Goal: Task Accomplishment & Management: Complete application form

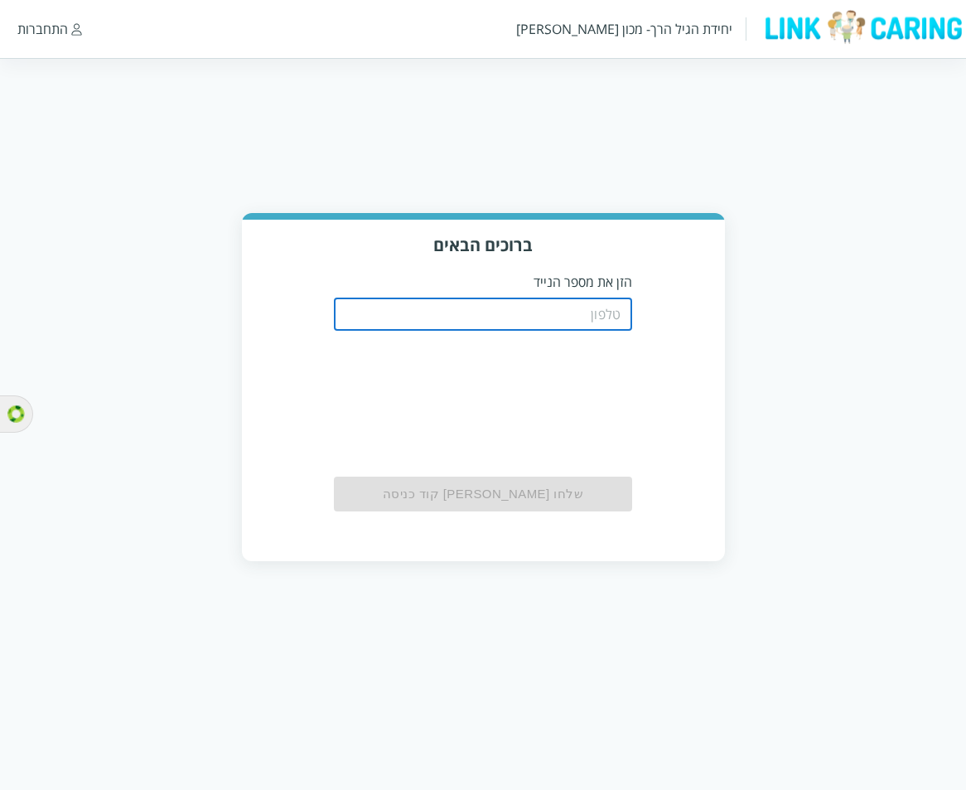
click at [579, 306] on input "tel" at bounding box center [483, 313] width 298 height 33
type input "0544440000"
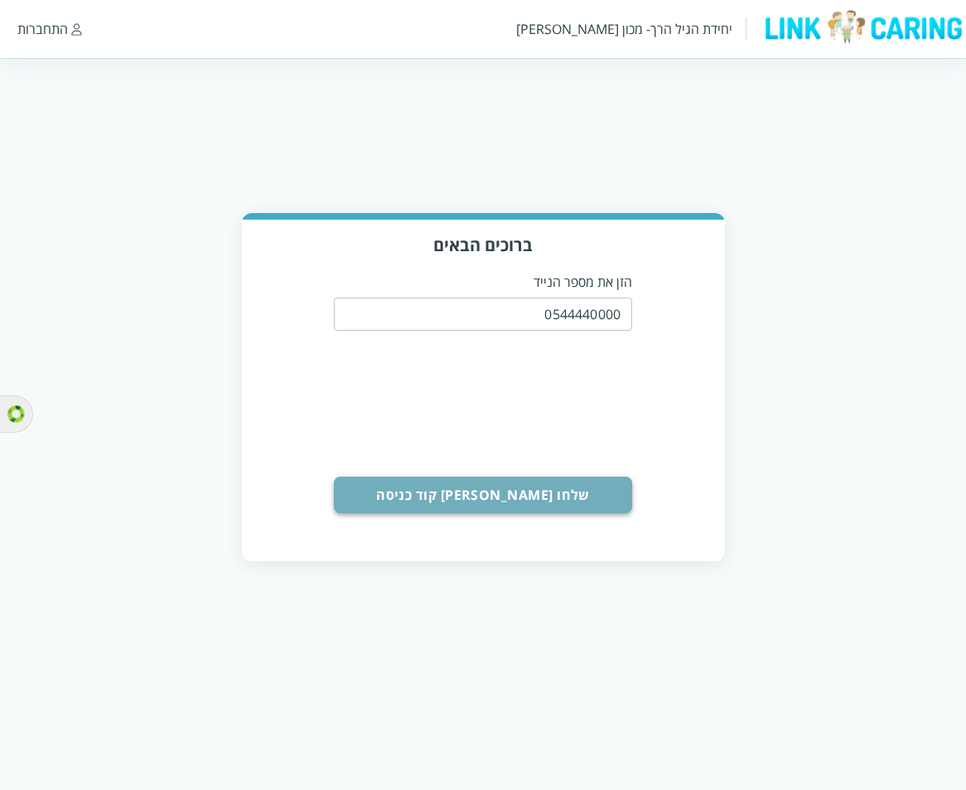
click at [491, 491] on button "שלחו [PERSON_NAME] קוד כניסה" at bounding box center [483, 494] width 298 height 36
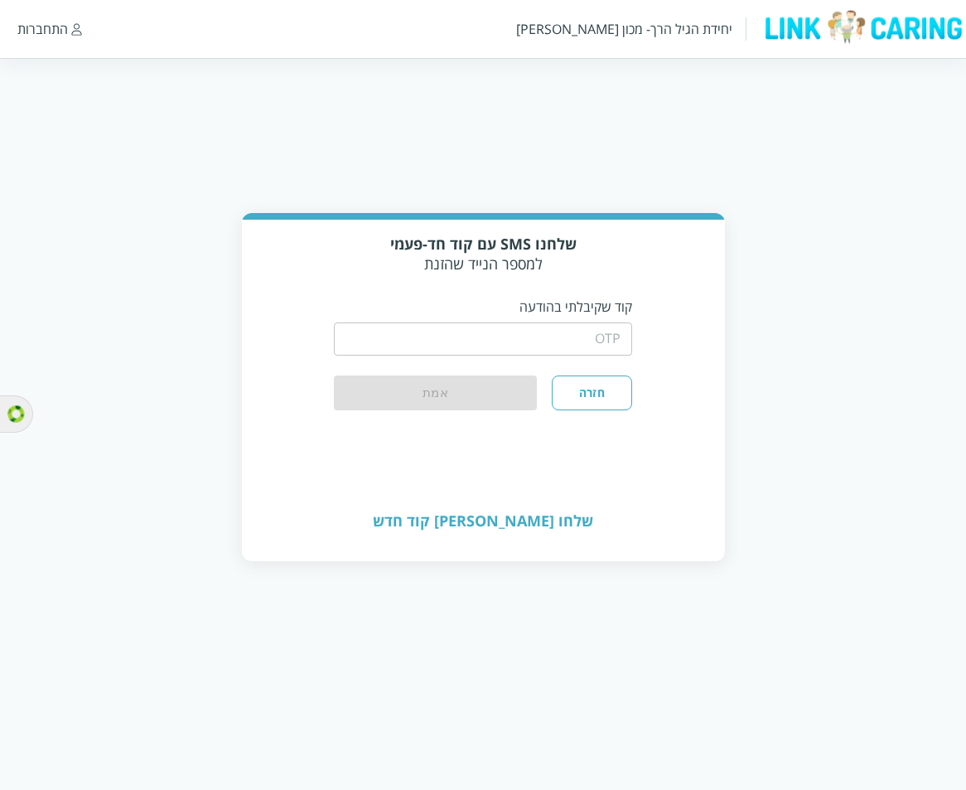
click at [548, 331] on input "string" at bounding box center [483, 338] width 298 height 33
type input "1234"
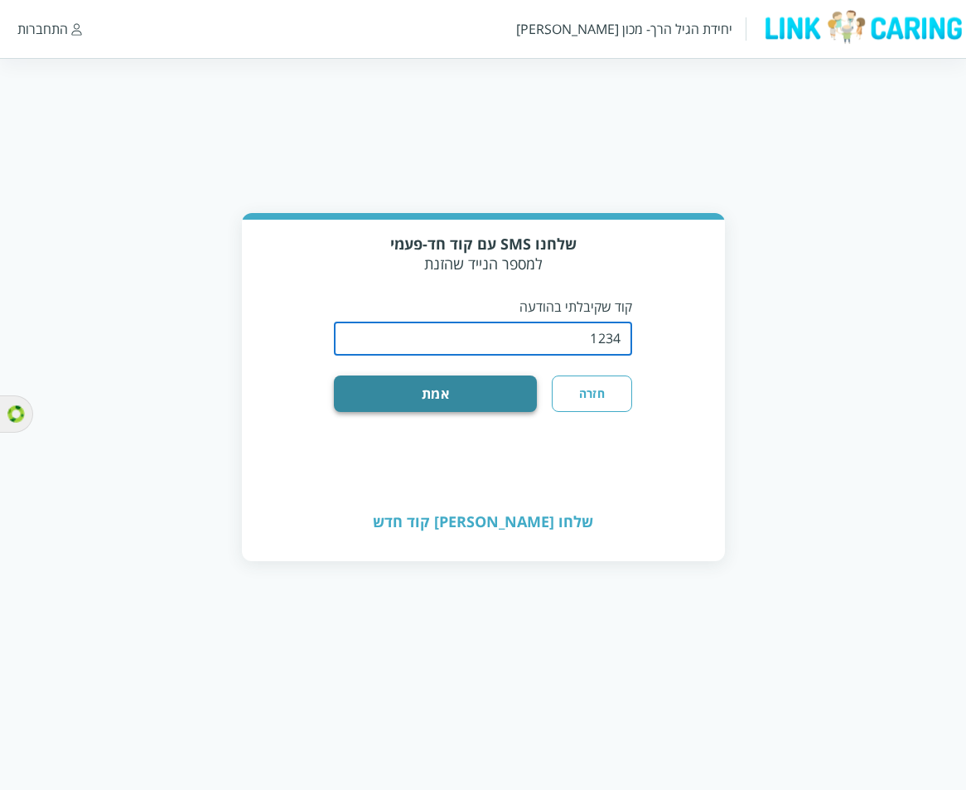
click at [500, 379] on button "אמת" at bounding box center [435, 393] width 203 height 36
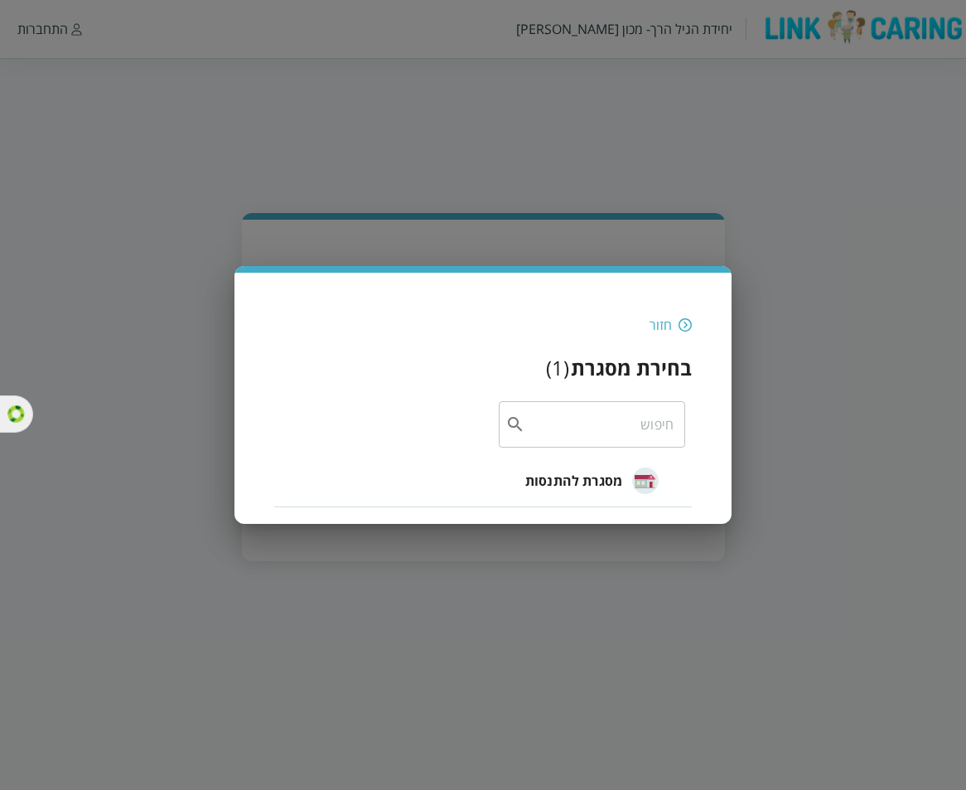
click at [578, 481] on span "מסגרת להתנסות" at bounding box center [573, 481] width 97 height 20
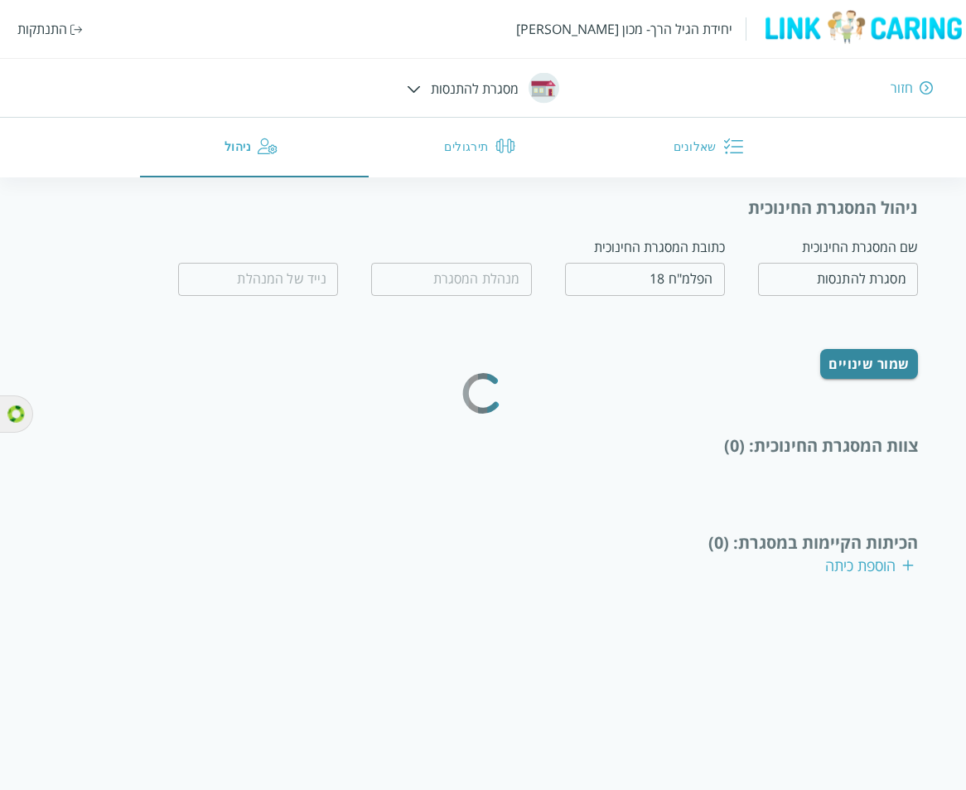
type input "מחיה נפשות"
type input "0532654456"
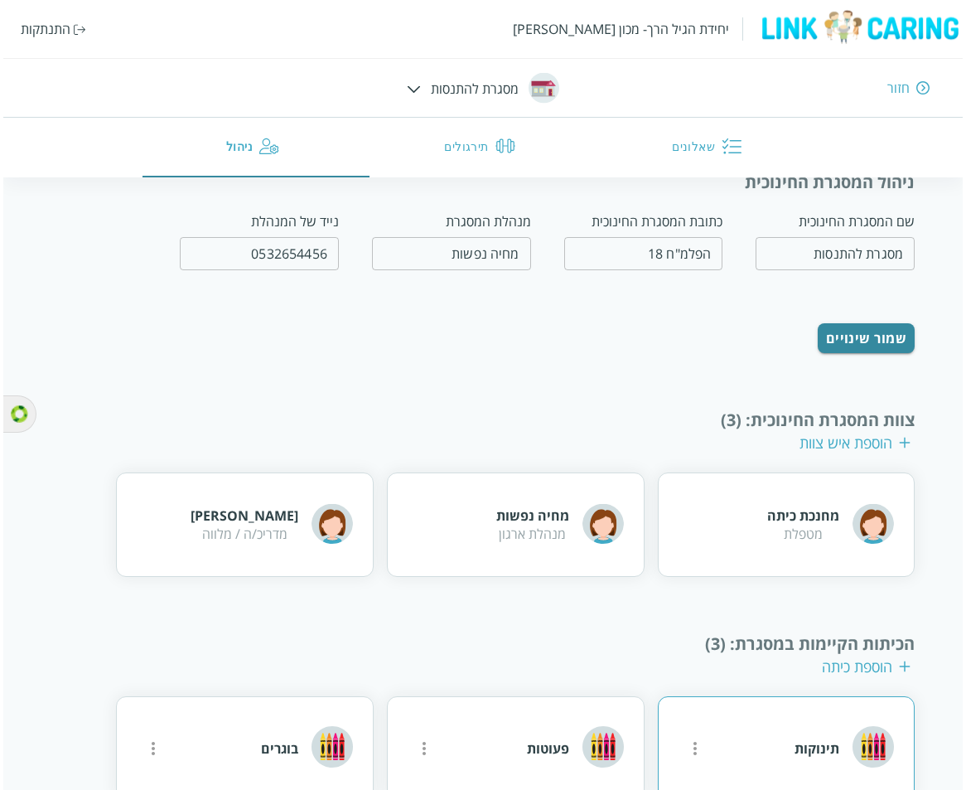
scroll to position [49, 0]
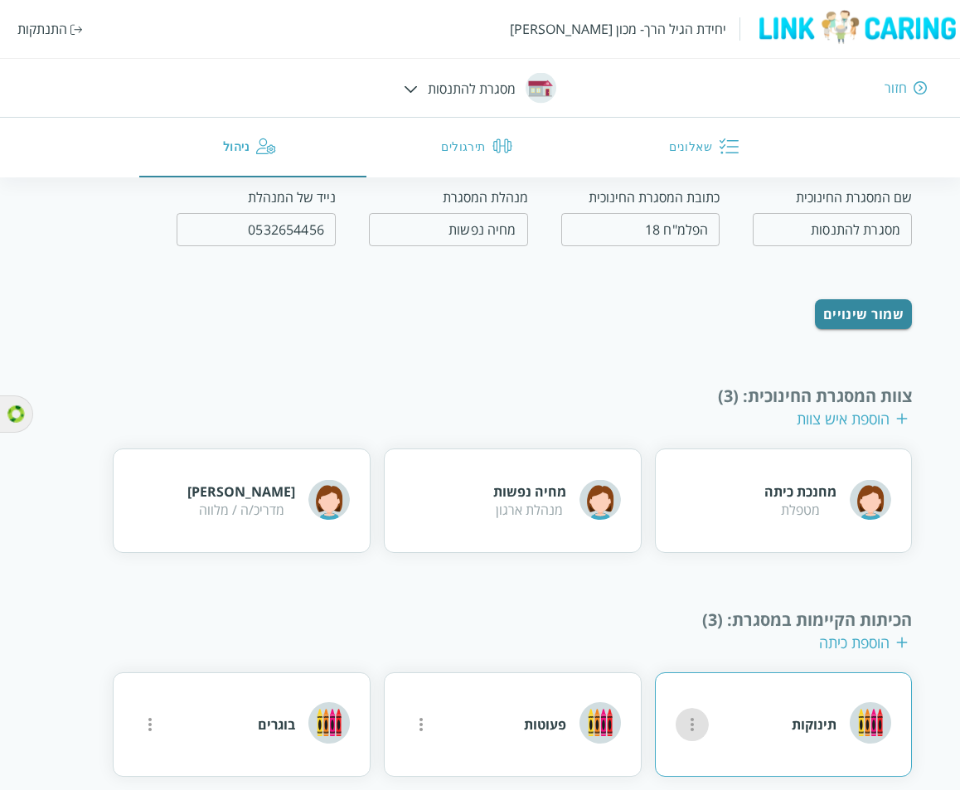
click at [697, 714] on icon "more" at bounding box center [692, 724] width 20 height 20
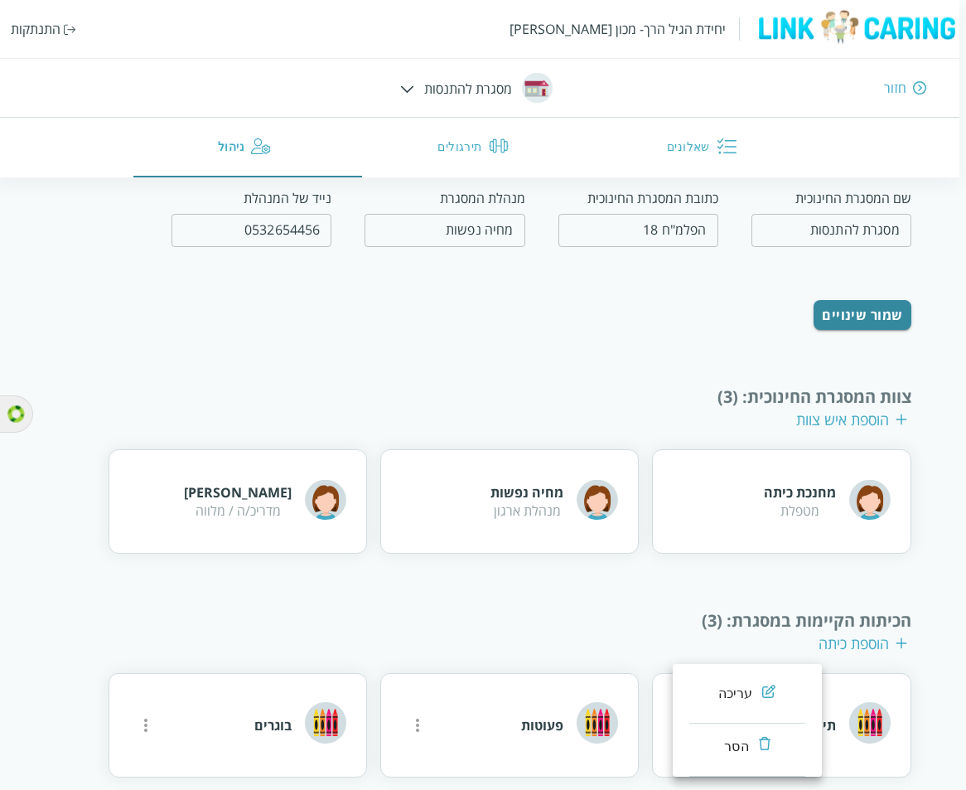
click at [728, 694] on div "עריכה" at bounding box center [735, 694] width 35 height 20
type input "תינוקות"
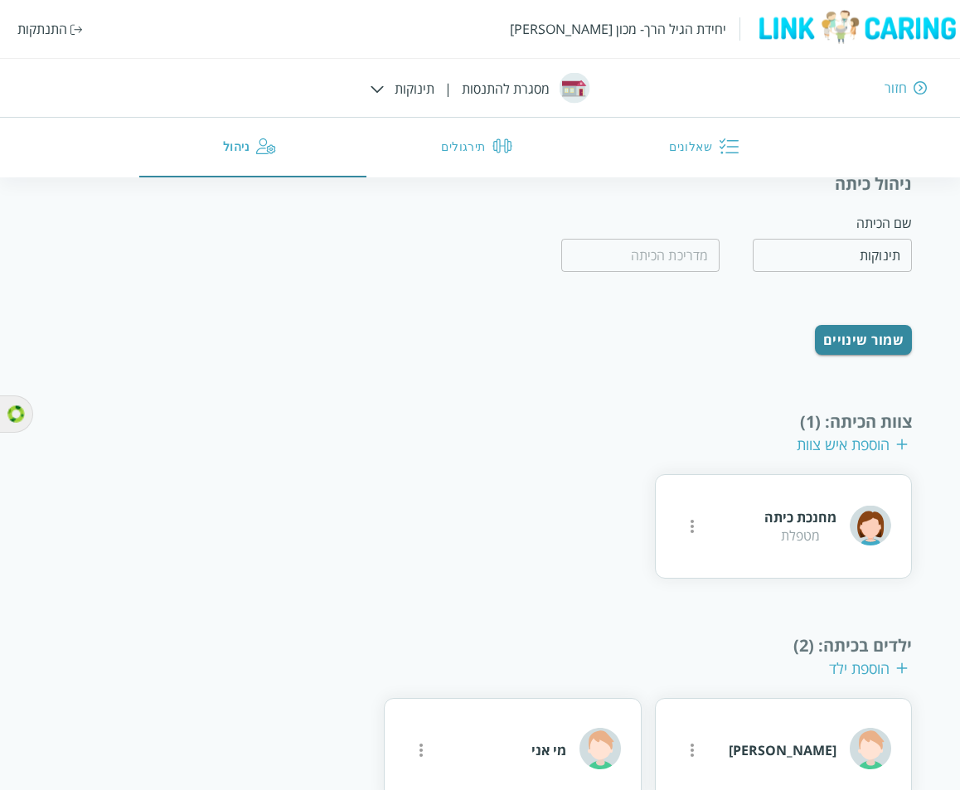
scroll to position [122, 0]
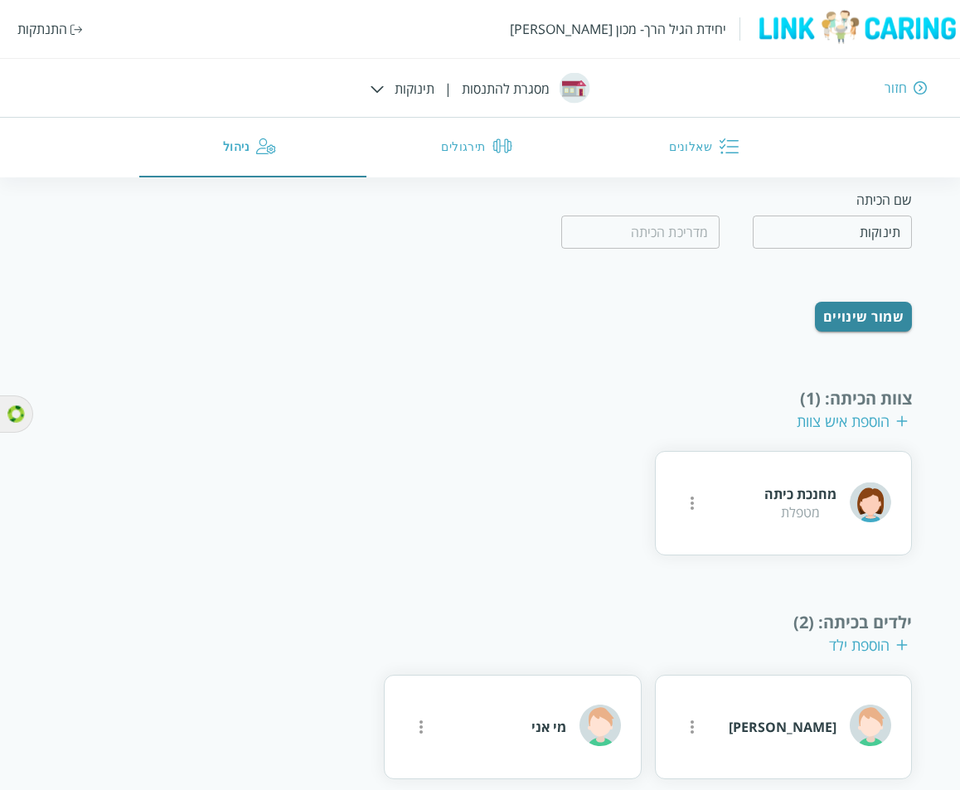
click at [684, 141] on button "שאלונים" at bounding box center [706, 148] width 227 height 60
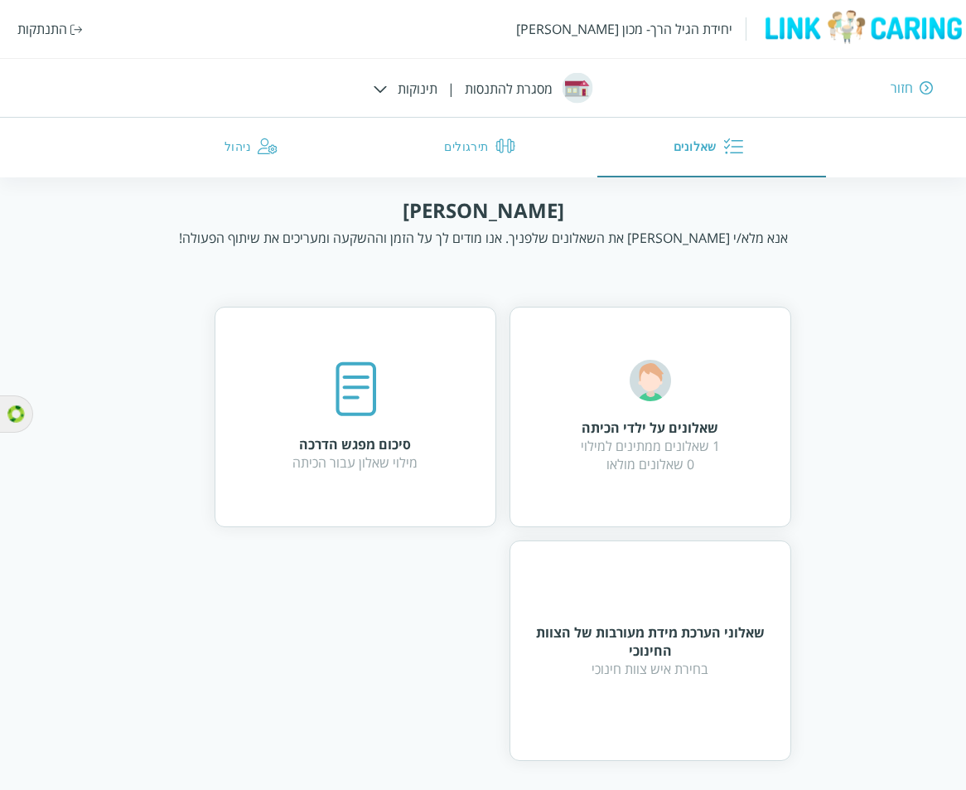
click at [37, 27] on div "התנתקות" at bounding box center [42, 29] width 50 height 18
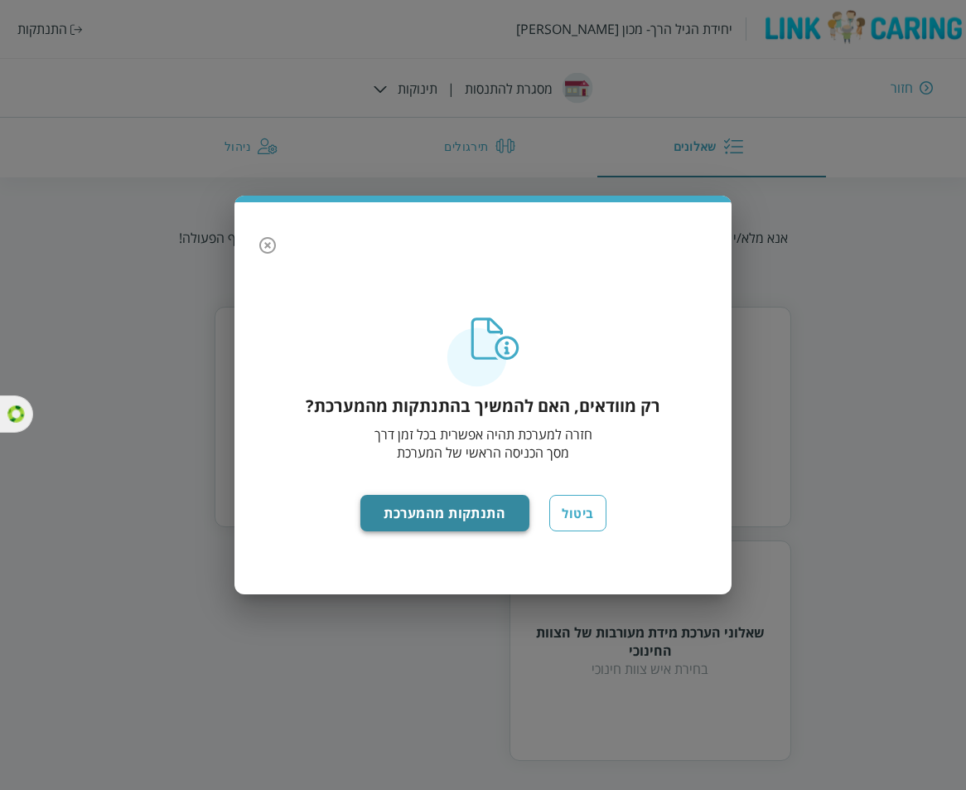
click at [458, 520] on button "התנתקות מהמערכת" at bounding box center [445, 513] width 170 height 36
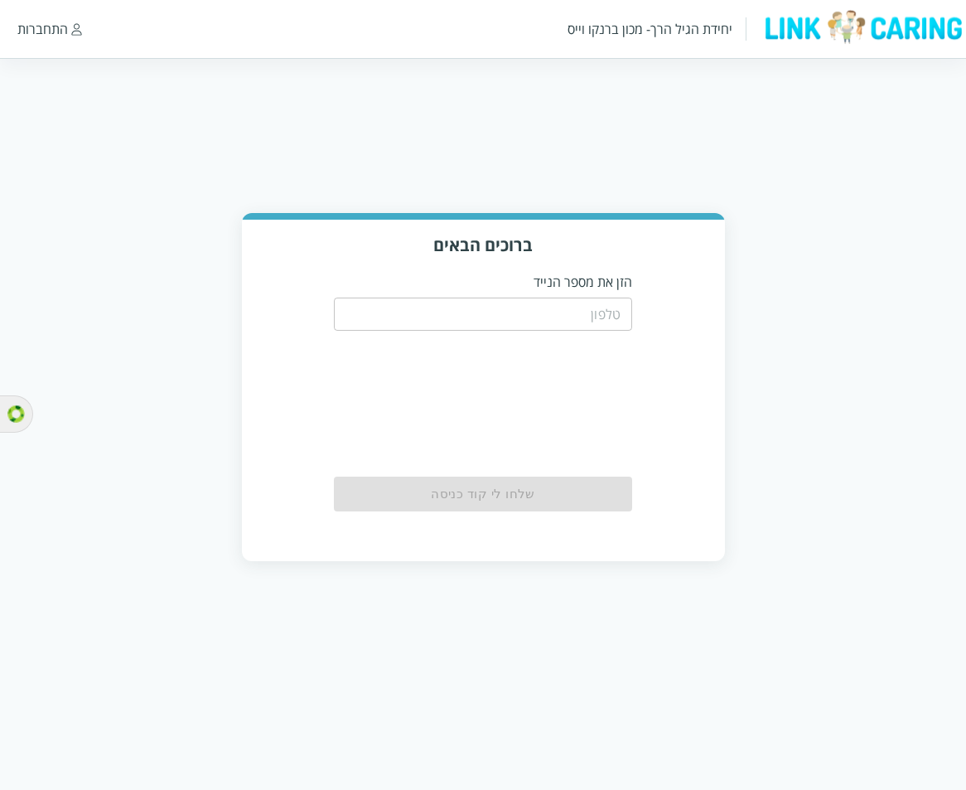
click at [589, 311] on input "tel" at bounding box center [483, 313] width 298 height 33
paste input "0508517689"
type input "0508517689"
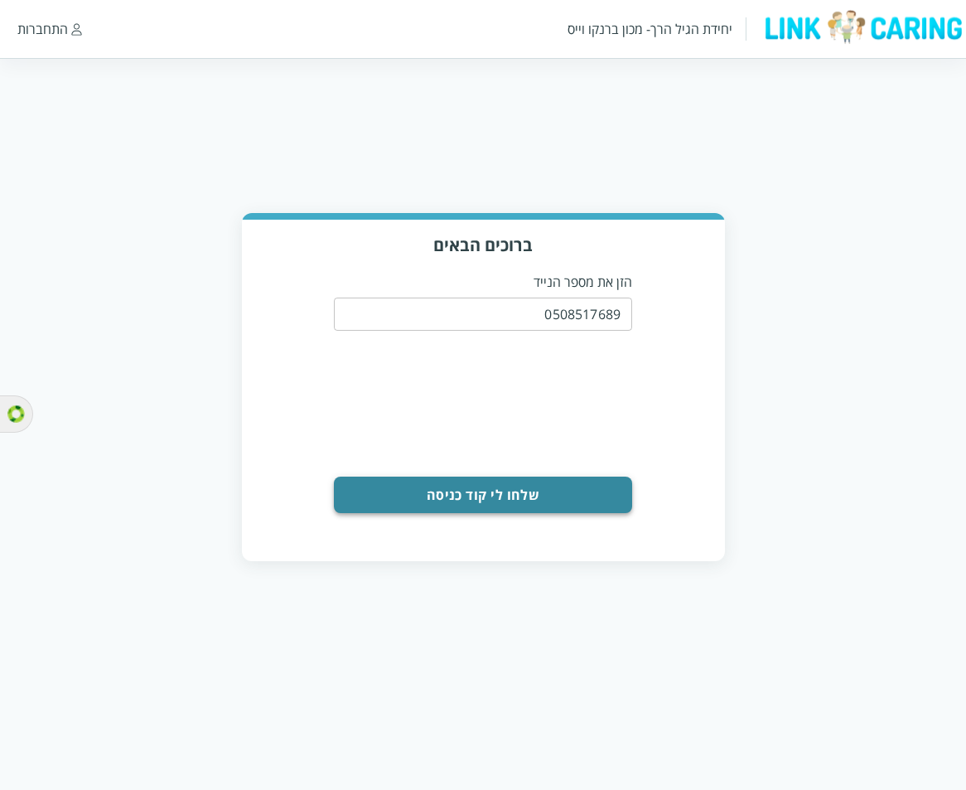
click at [551, 495] on button "שלחו לי קוד כניסה" at bounding box center [483, 494] width 298 height 36
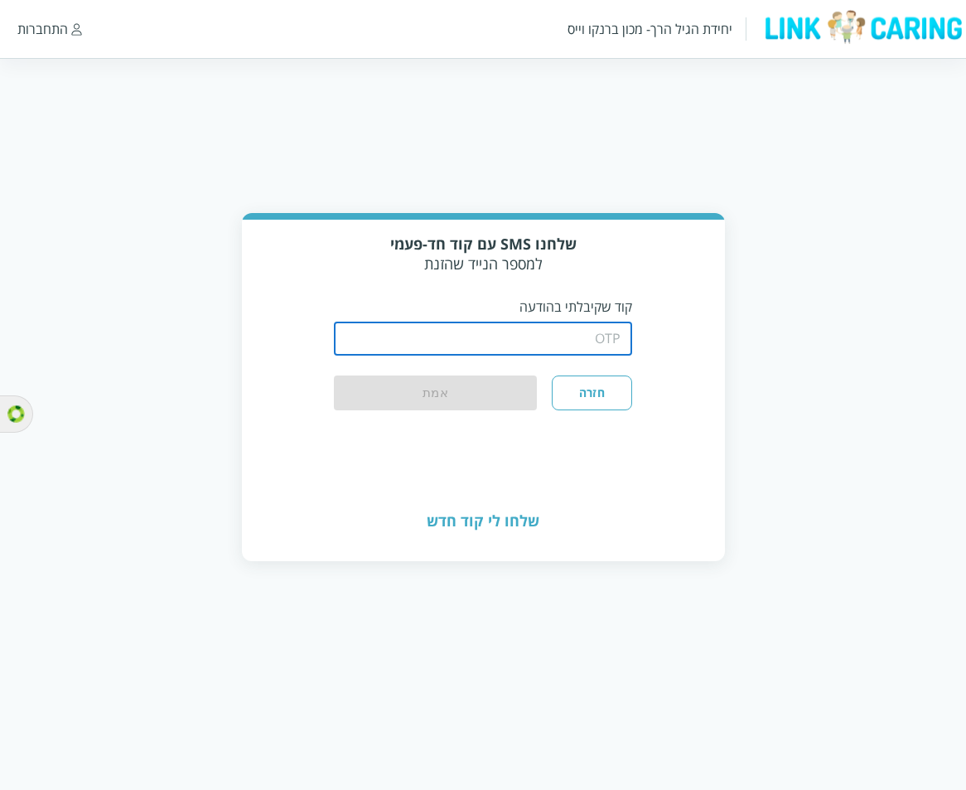
click at [616, 335] on input "string" at bounding box center [483, 338] width 298 height 33
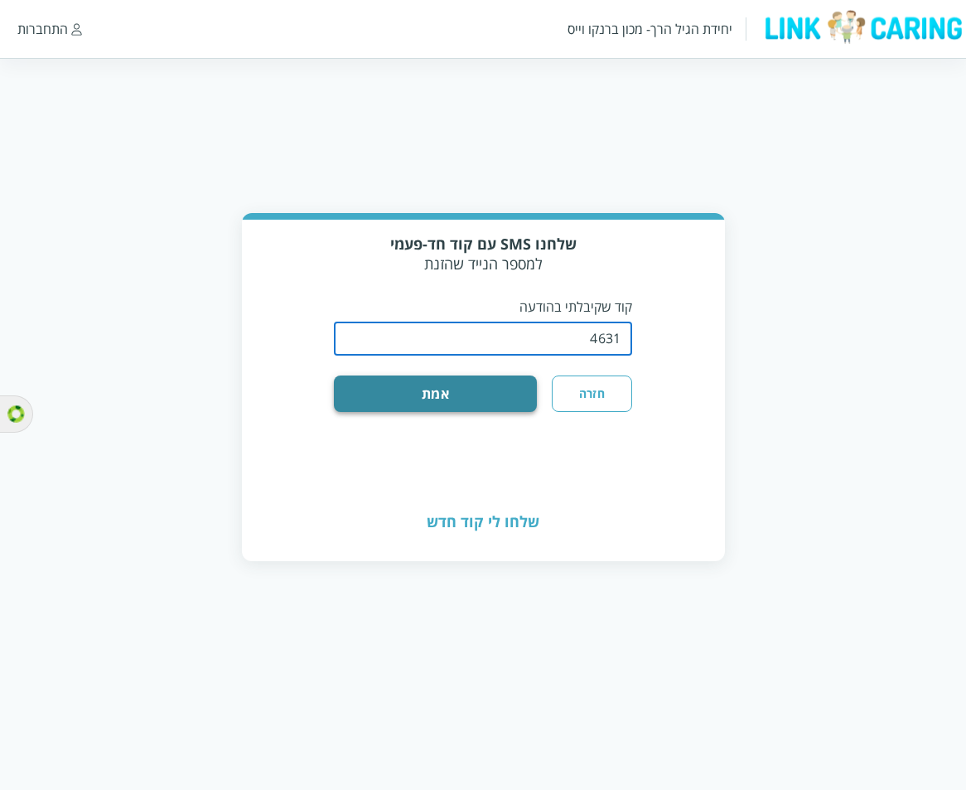
type input "4631"
click at [392, 386] on button "אמת" at bounding box center [435, 393] width 203 height 36
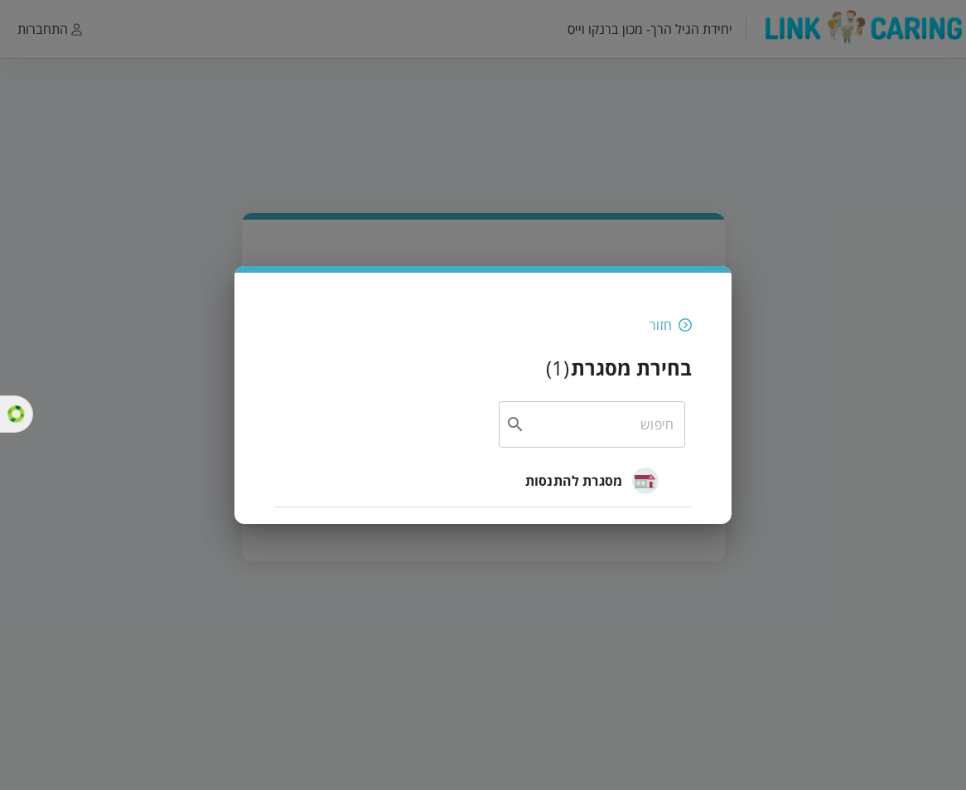
click at [579, 478] on span "מסגרת להתנסות" at bounding box center [573, 481] width 97 height 20
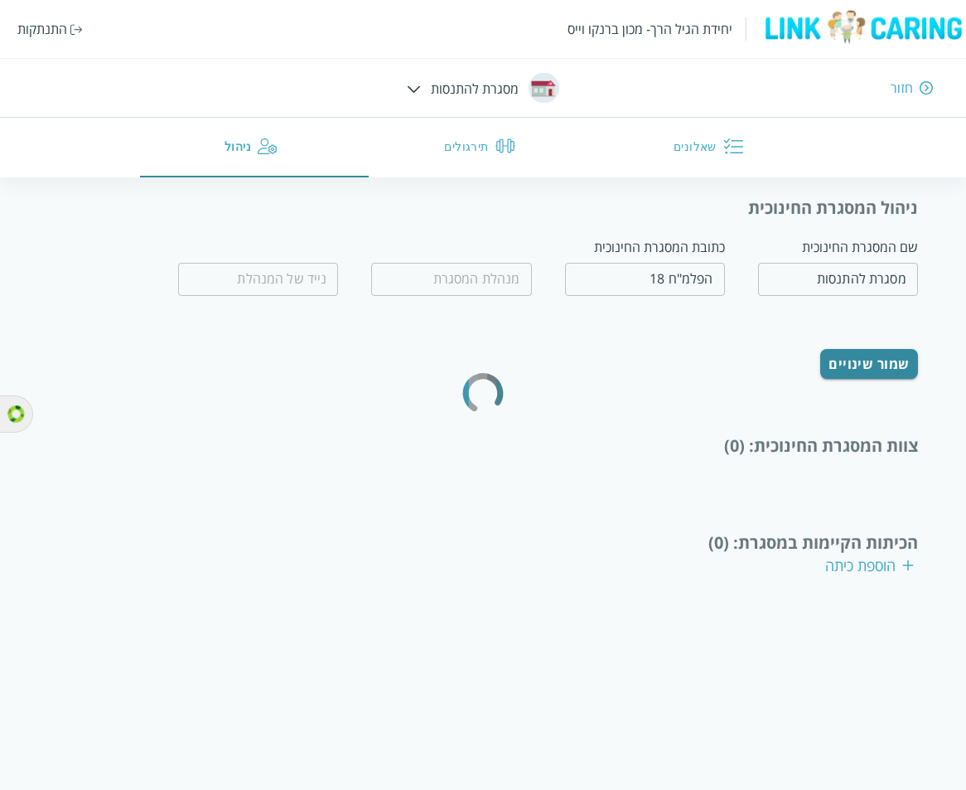
type input "מחיה נפשות"
type input "0532654456"
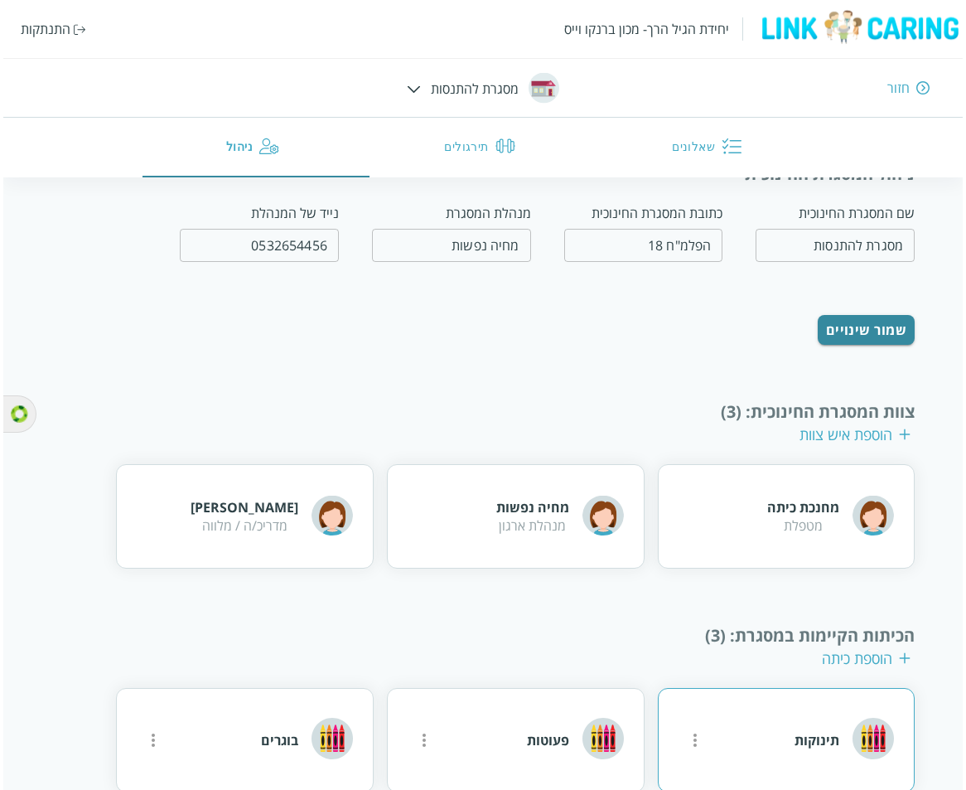
scroll to position [49, 0]
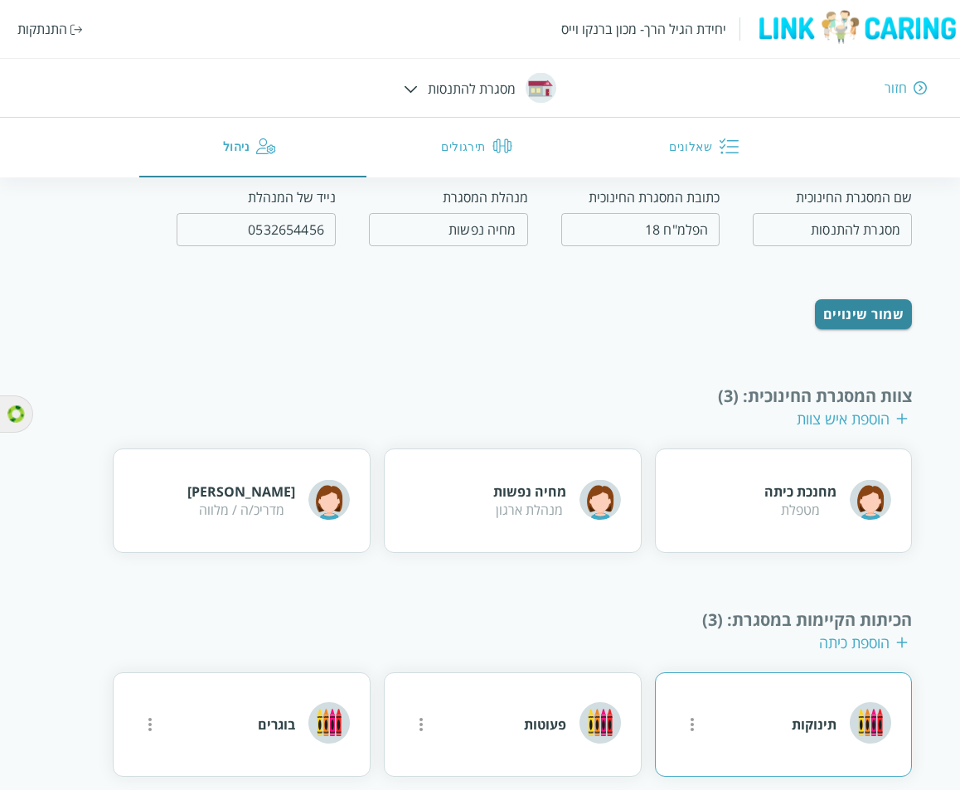
click at [693, 718] on icon "more" at bounding box center [691, 724] width 3 height 13
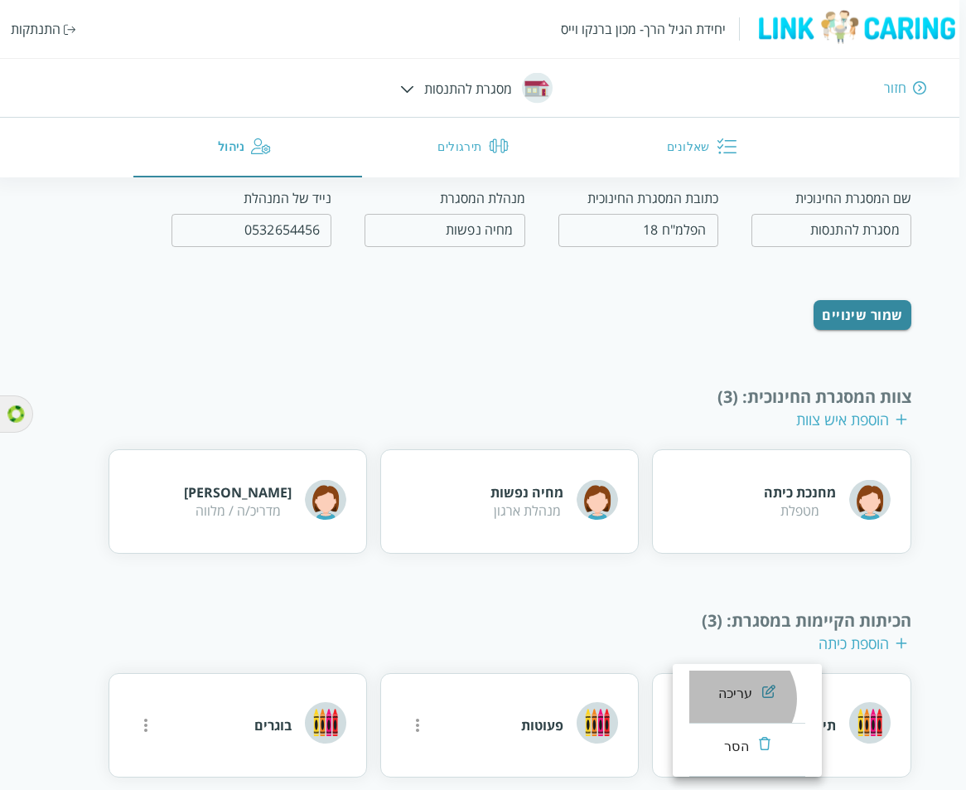
click at [737, 698] on div "עריכה" at bounding box center [735, 694] width 35 height 20
type input "תינוקות"
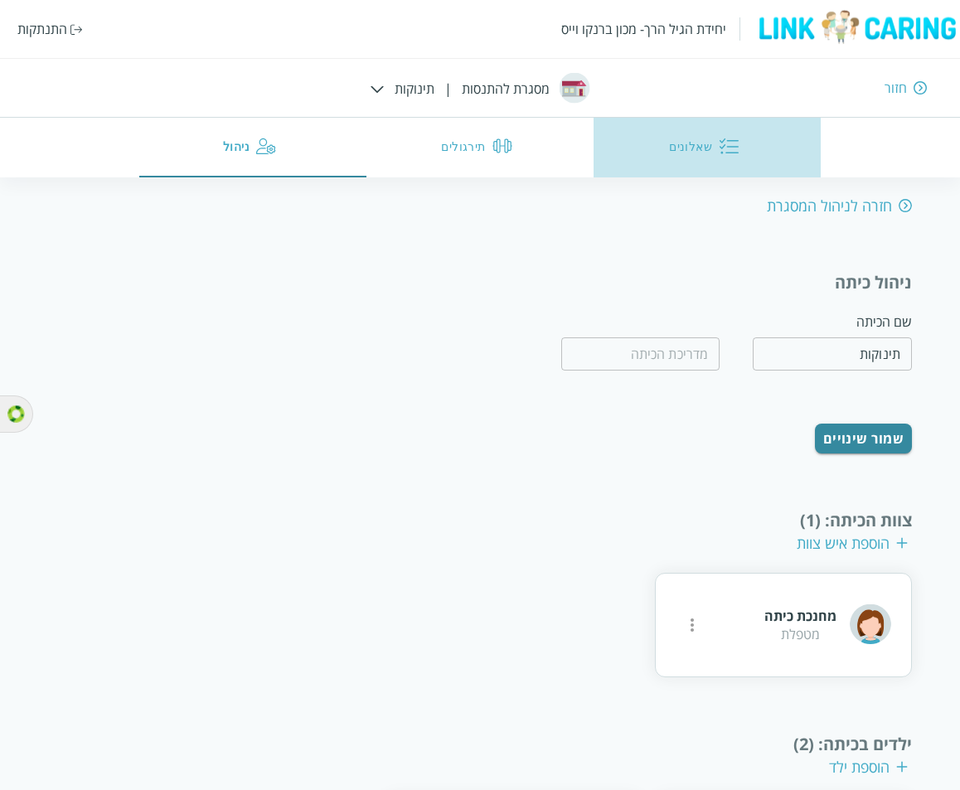
click at [689, 170] on button "שאלונים" at bounding box center [706, 148] width 227 height 60
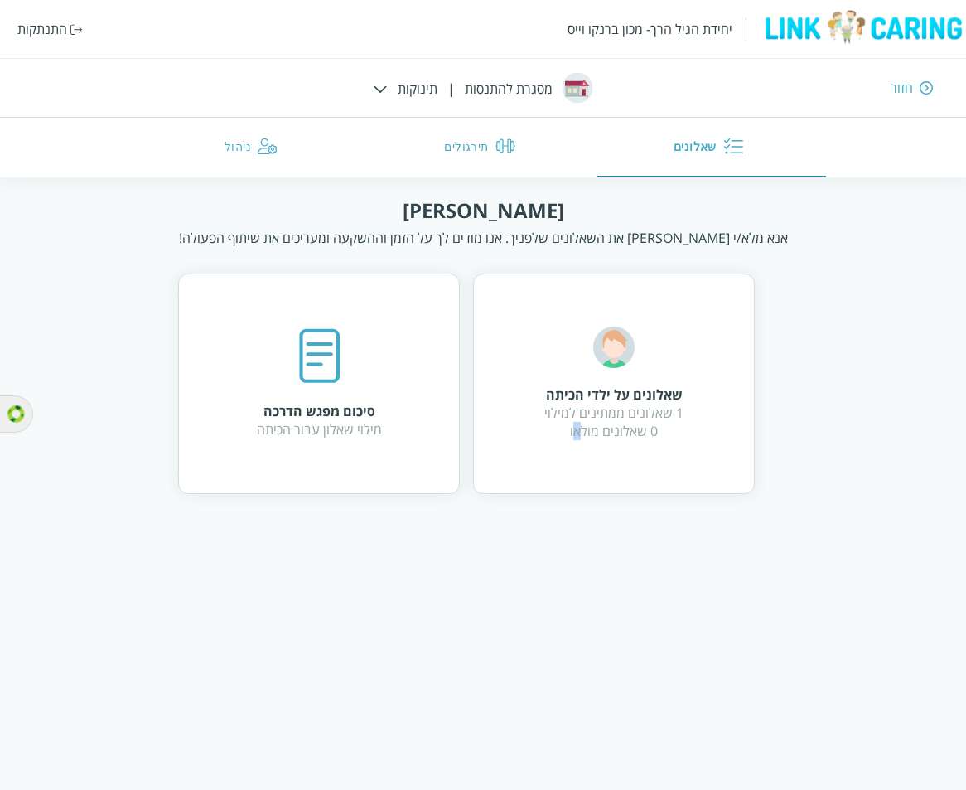
drag, startPoint x: 582, startPoint y: 467, endPoint x: 576, endPoint y: 478, distance: 12.2
click at [582, 467] on div "שאלונים על ילדי הכיתה 1 שאלונים ממתינים למילוי 0 שאלונים מולאו" at bounding box center [614, 383] width 282 height 220
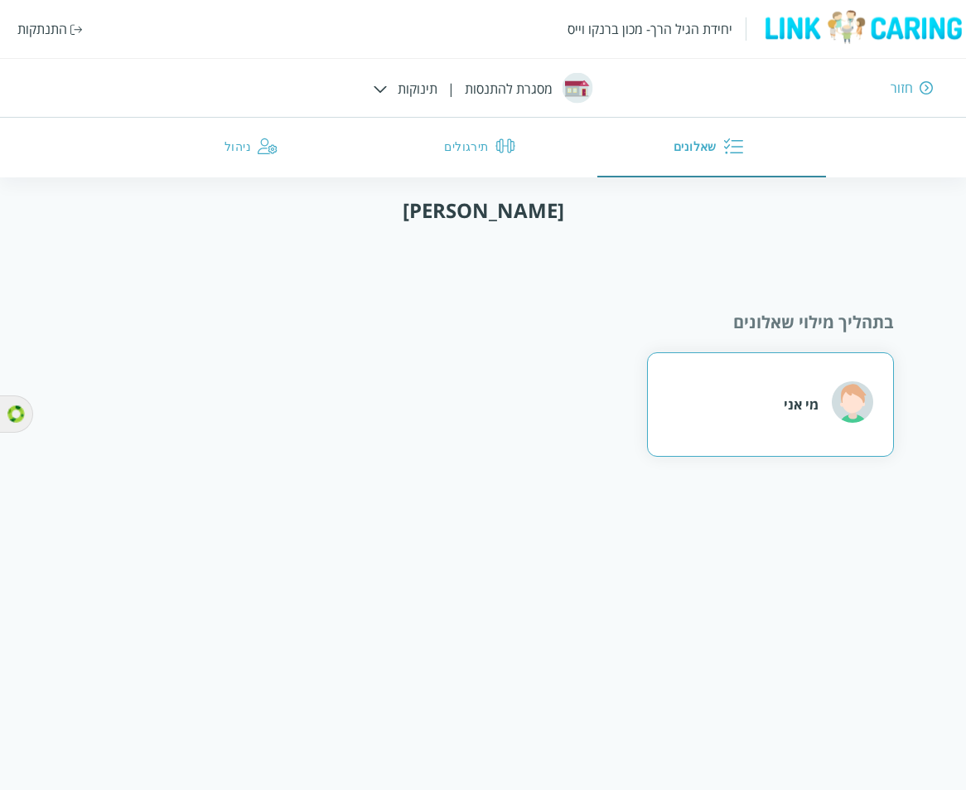
click at [716, 410] on div "מי אני" at bounding box center [770, 404] width 247 height 104
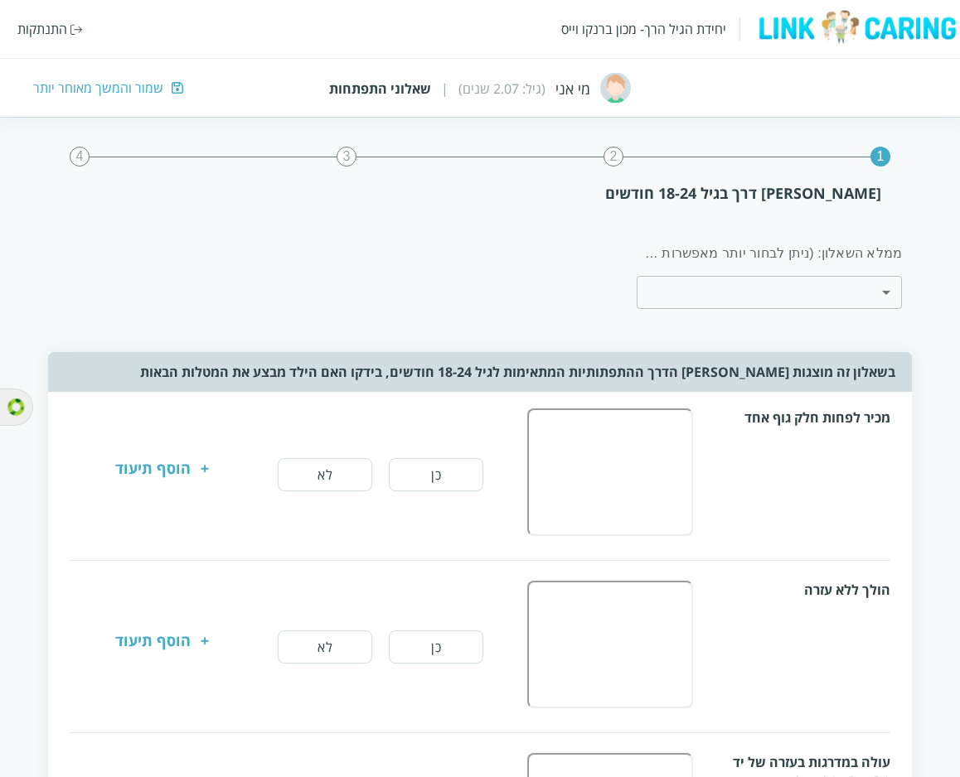
click at [172, 90] on img at bounding box center [178, 88] width 12 height 18
